Goal: Task Accomplishment & Management: Complete application form

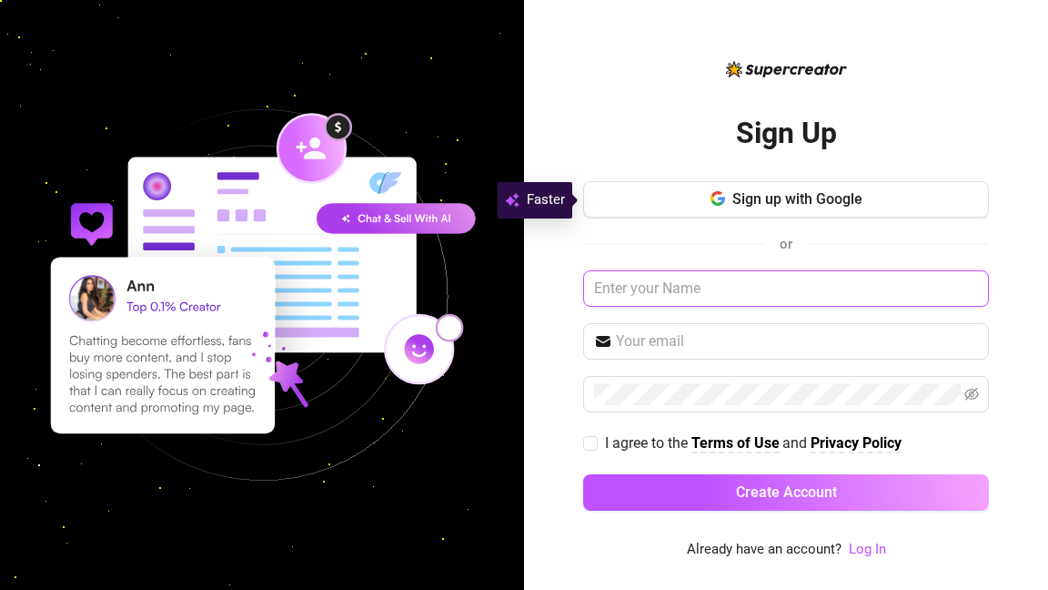
click at [724, 284] on input "text" at bounding box center [786, 288] width 406 height 36
type input "Kin"
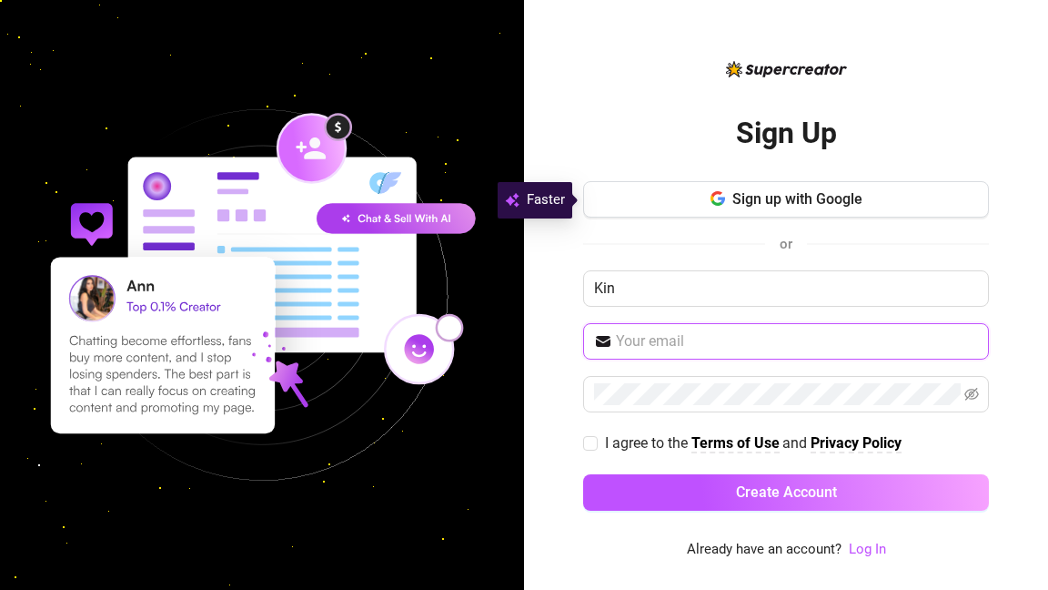
type input "[EMAIL_ADDRESS][DOMAIN_NAME]"
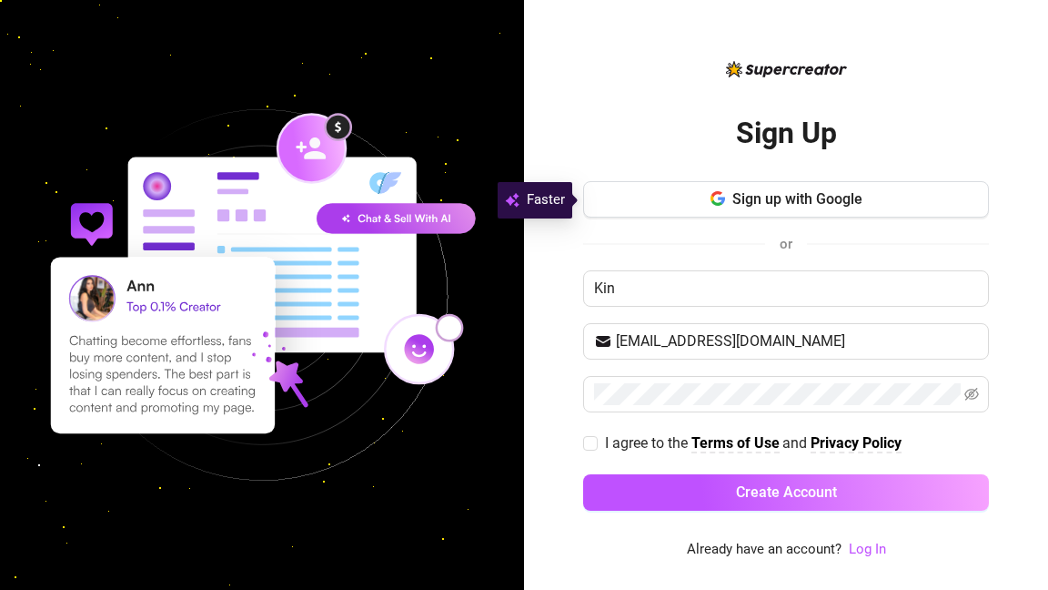
click at [733, 506] on button "Create Account" at bounding box center [786, 492] width 406 height 36
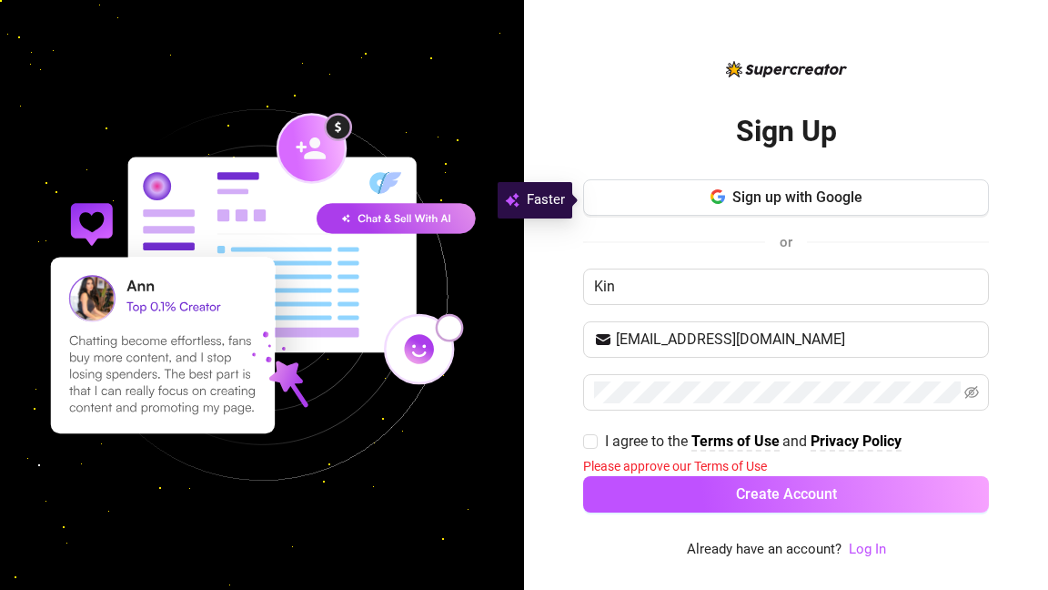
click at [607, 437] on span "I agree to the" at bounding box center [648, 440] width 86 height 17
click at [596, 437] on input "I agree to the Terms of Use and Privacy Policy" at bounding box center [589, 440] width 13 height 13
checkbox input "true"
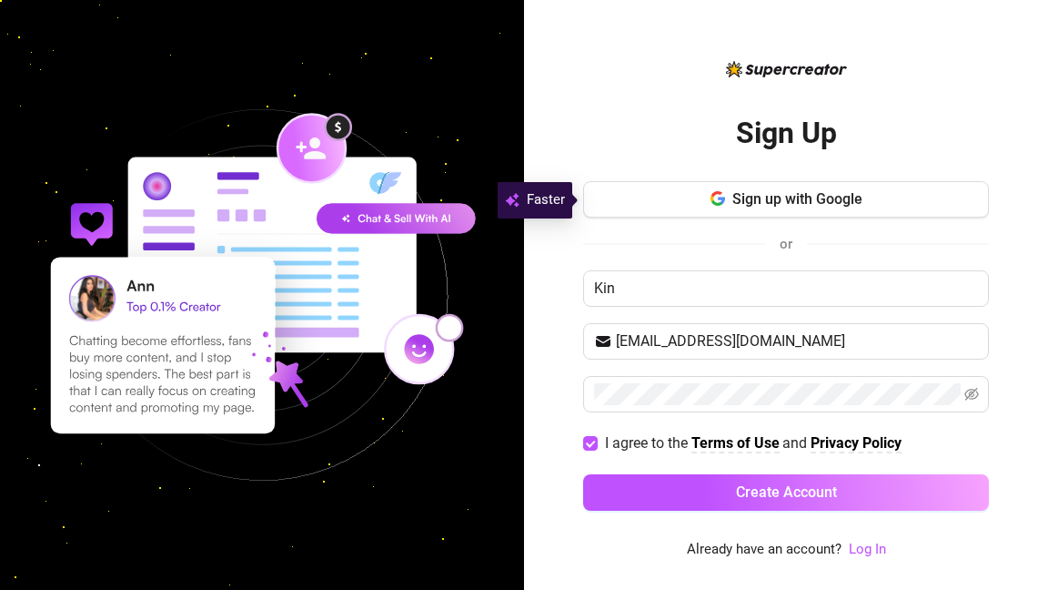
click at [672, 478] on button "Create Account" at bounding box center [786, 492] width 406 height 36
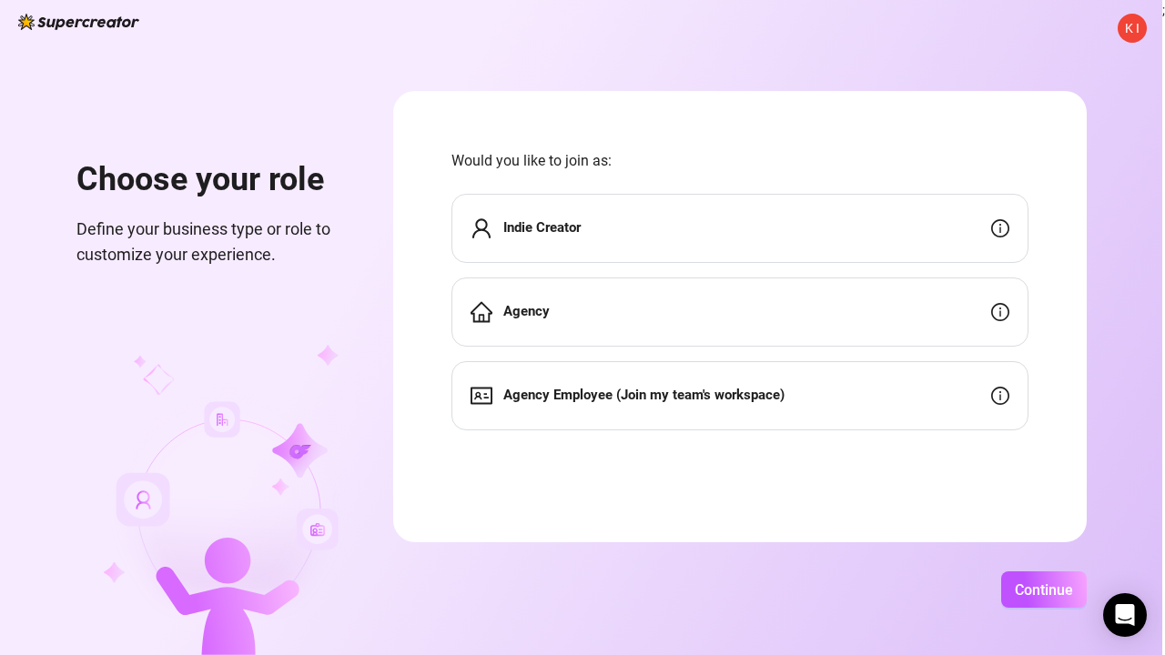
click at [624, 225] on div "Indie Creator" at bounding box center [739, 228] width 577 height 69
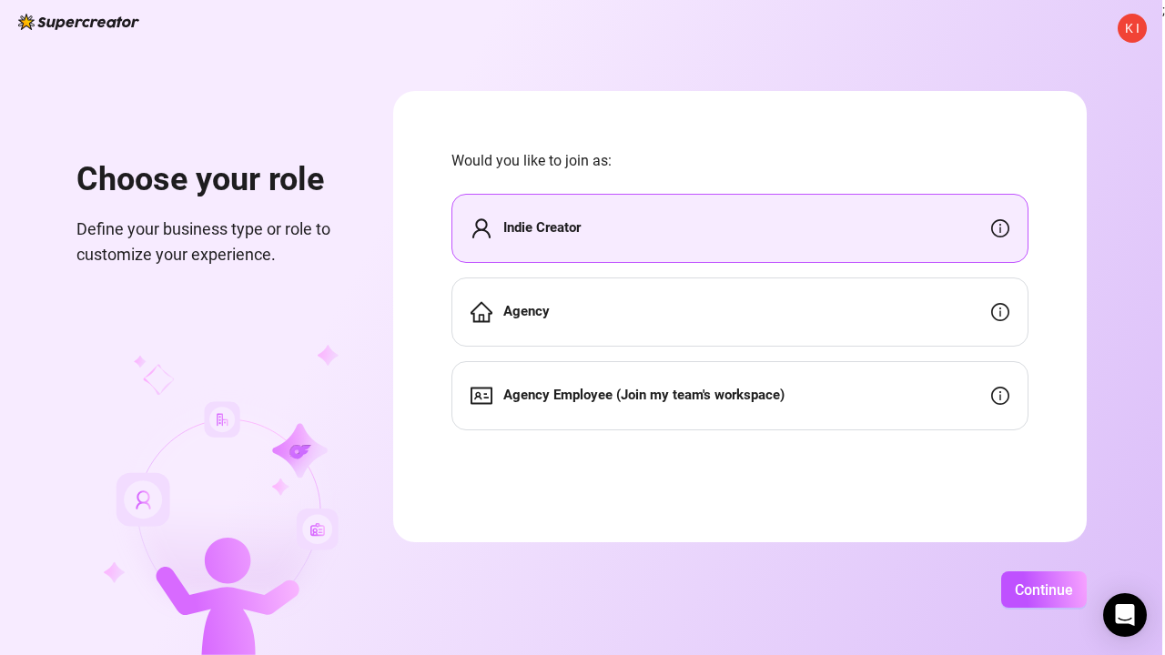
click at [1015, 589] on span "Continue" at bounding box center [1044, 589] width 58 height 17
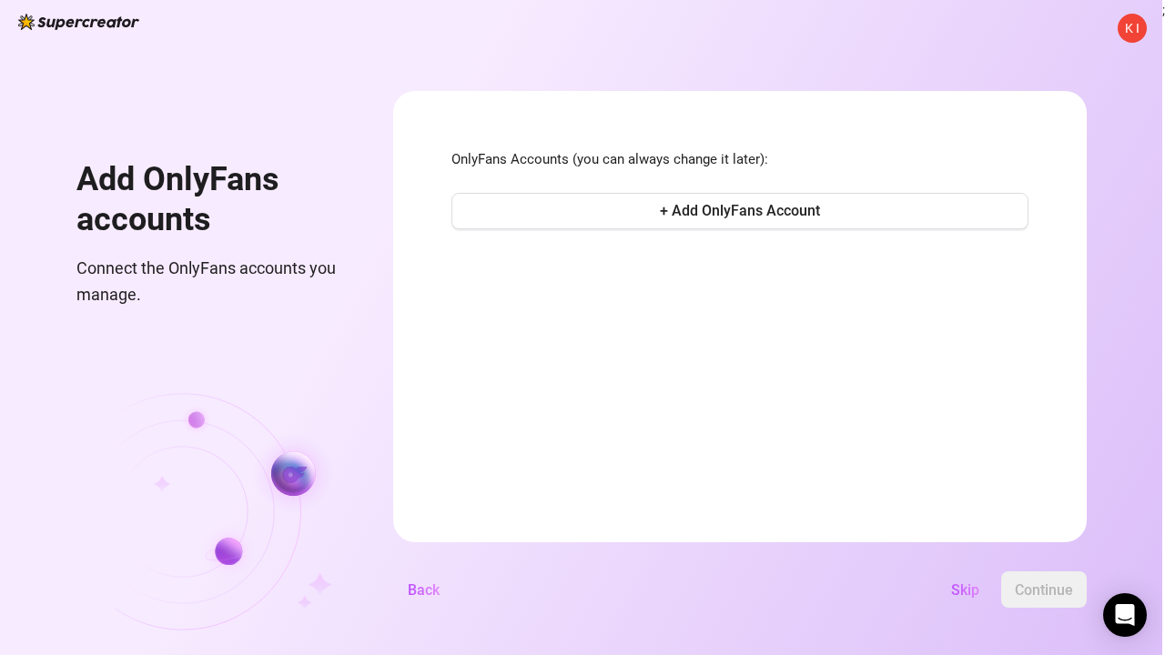
click at [967, 589] on span "Skip" at bounding box center [965, 589] width 28 height 17
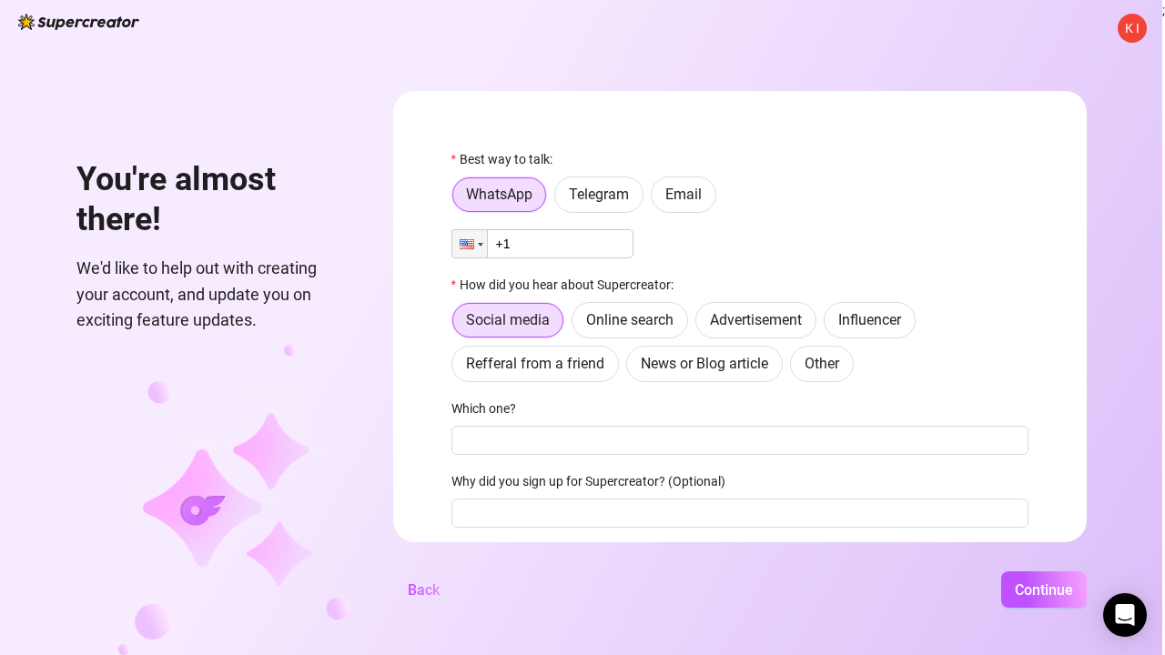
click at [1047, 584] on span "Continue" at bounding box center [1044, 589] width 58 height 17
